Goal: Check status: Check status

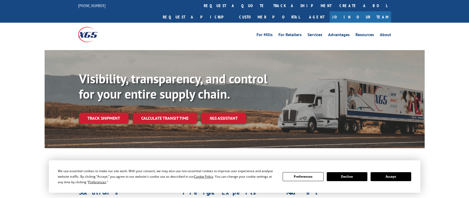
click at [421, 30] on div "For [PERSON_NAME] For Retailers Services Advantages Resources About For [PERSON…" at bounding box center [234, 34] width 469 height 23
drag, startPoint x: 391, startPoint y: 176, endPoint x: 347, endPoint y: 146, distance: 53.8
click at [391, 176] on button "Accept" at bounding box center [391, 176] width 41 height 9
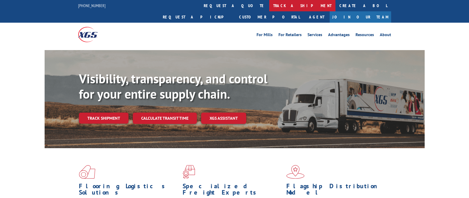
click at [269, 8] on link "track a shipment" at bounding box center [302, 5] width 66 height 11
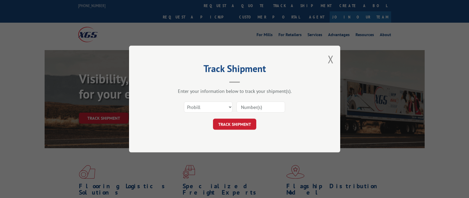
click at [250, 107] on input at bounding box center [261, 107] width 49 height 11
paste input "2792374"
type input "2792374"
drag, startPoint x: 238, startPoint y: 126, endPoint x: 219, endPoint y: 126, distance: 19.3
click at [238, 126] on button "TRACK SHIPMENT" at bounding box center [234, 124] width 43 height 11
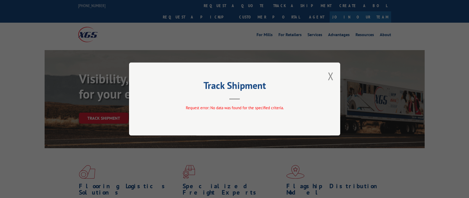
drag, startPoint x: 332, startPoint y: 74, endPoint x: 308, endPoint y: 50, distance: 34.2
click at [332, 74] on button "Close modal" at bounding box center [331, 76] width 6 height 14
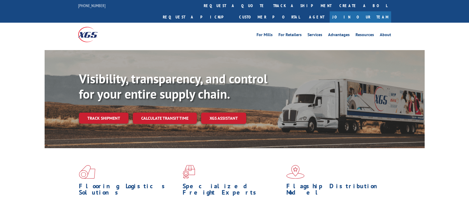
click at [102, 113] on link "Track shipment" at bounding box center [104, 118] width 50 height 11
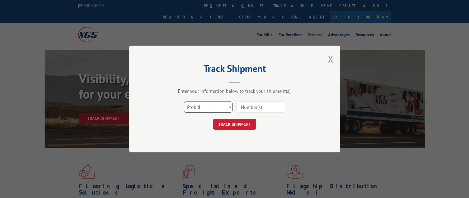
click at [229, 106] on select "Select category... Probill BOL PO" at bounding box center [208, 107] width 49 height 11
select select "po"
click at [184, 102] on select "Select category... Probill BOL PO" at bounding box center [208, 107] width 49 height 11
click at [262, 104] on input at bounding box center [261, 107] width 49 height 11
paste input "291504014"
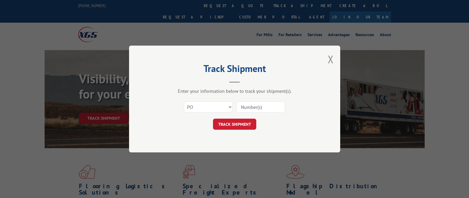
type input "291504014"
click at [233, 127] on button "TRACK SHIPMENT" at bounding box center [234, 124] width 43 height 11
